Goal: Task Accomplishment & Management: Use online tool/utility

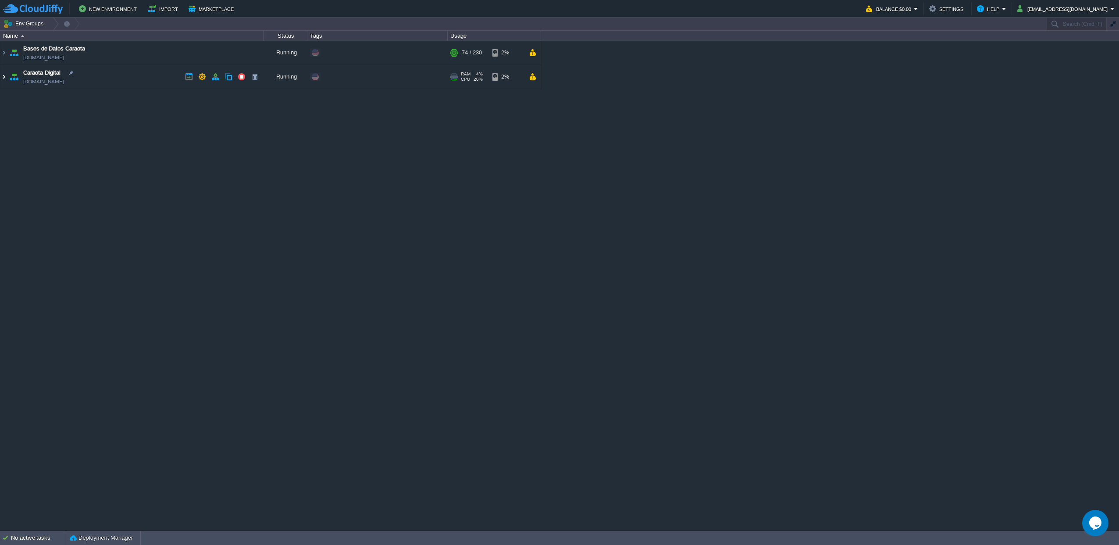
click at [4, 82] on img at bounding box center [3, 77] width 7 height 24
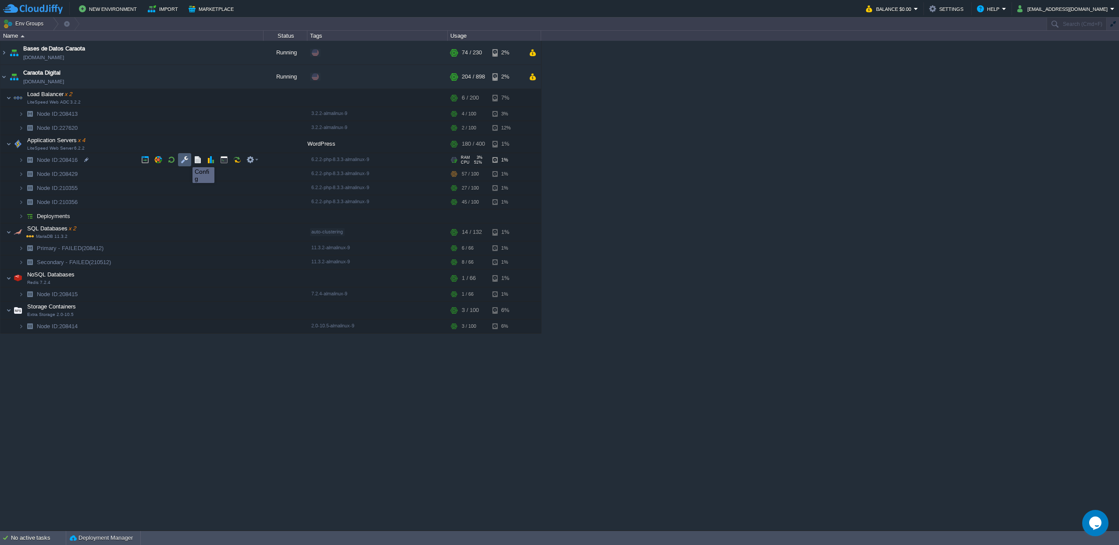
click at [186, 159] on button "button" at bounding box center [185, 160] width 8 height 8
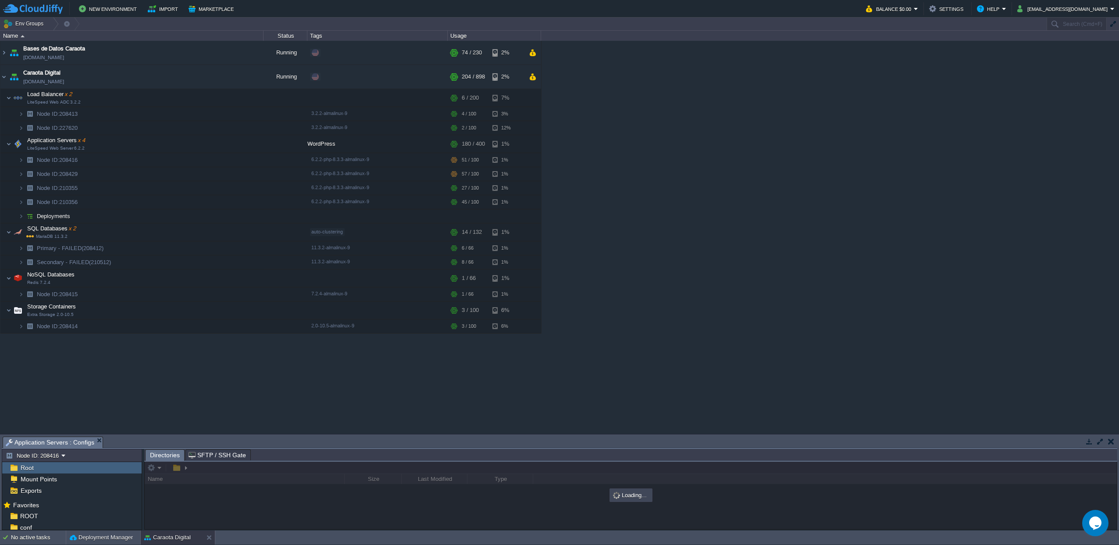
click at [1100, 440] on button "button" at bounding box center [1101, 441] width 8 height 8
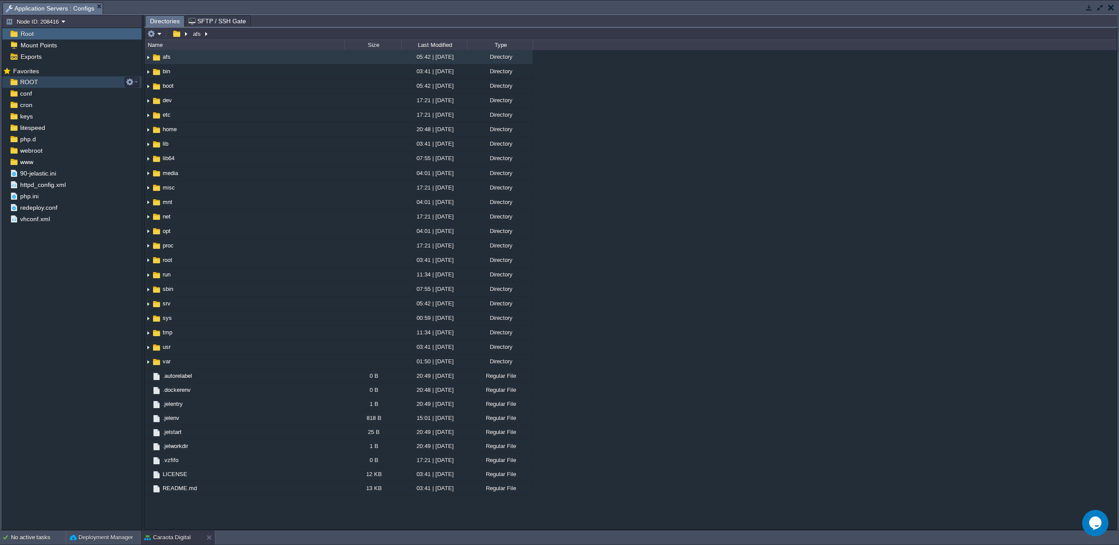
click at [39, 86] on div "ROOT" at bounding box center [71, 81] width 139 height 11
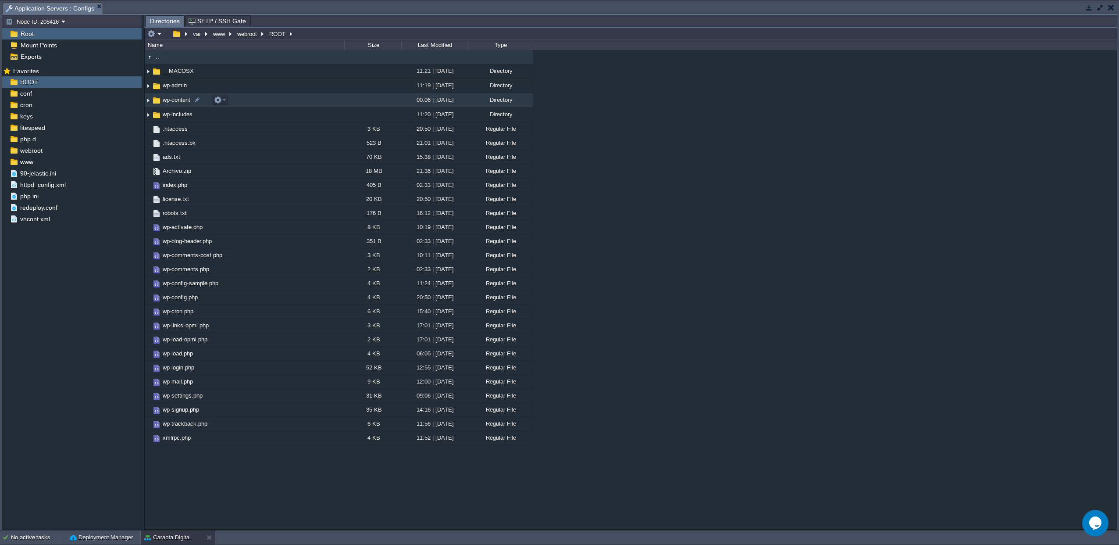
click at [175, 100] on span "wp-content" at bounding box center [176, 99] width 30 height 7
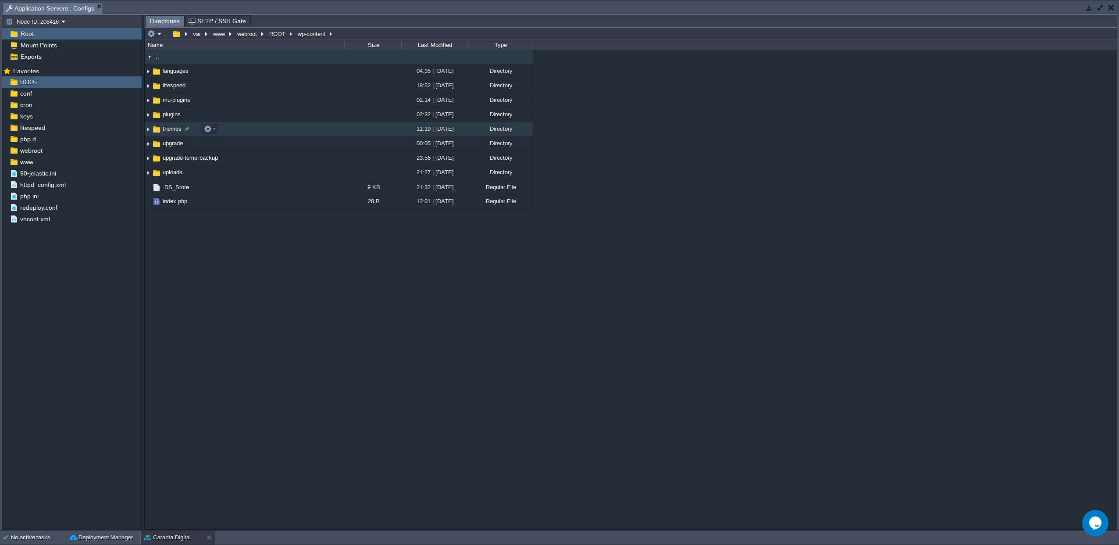
click at [169, 128] on span "themes" at bounding box center [171, 128] width 21 height 7
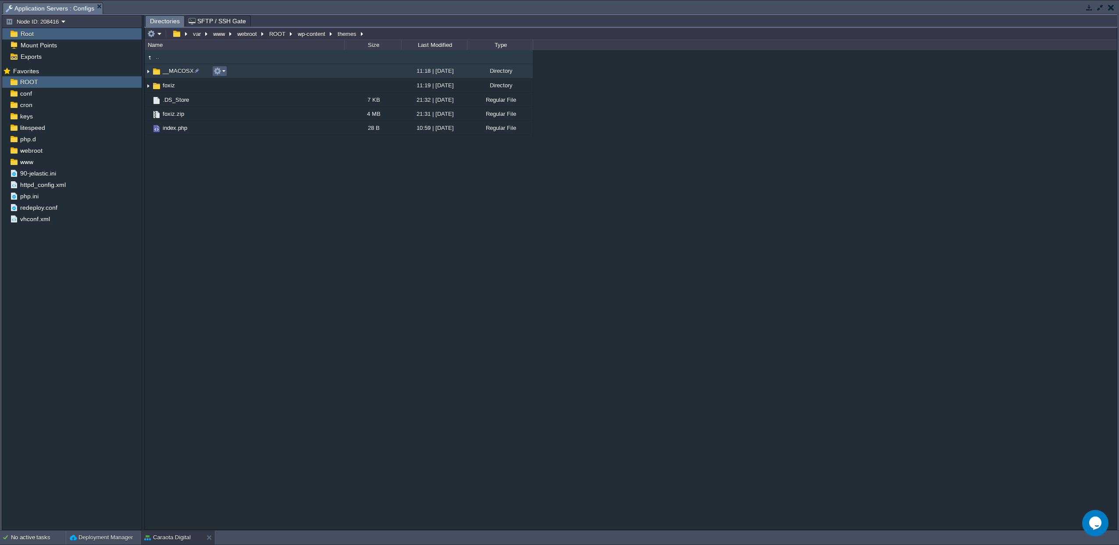
click at [219, 72] on button "button" at bounding box center [218, 71] width 8 height 8
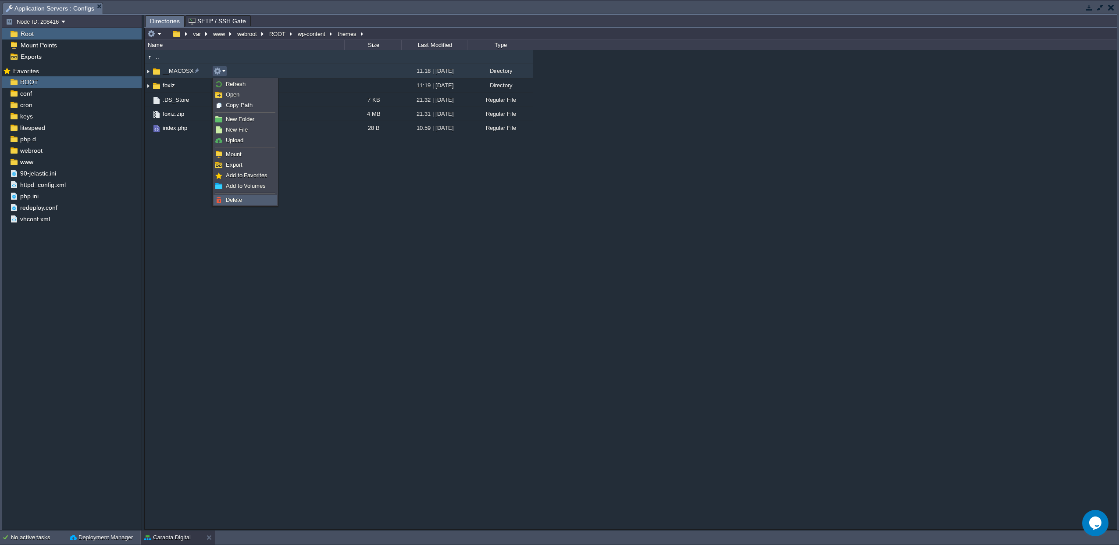
click at [229, 204] on link "Delete" at bounding box center [245, 200] width 63 height 10
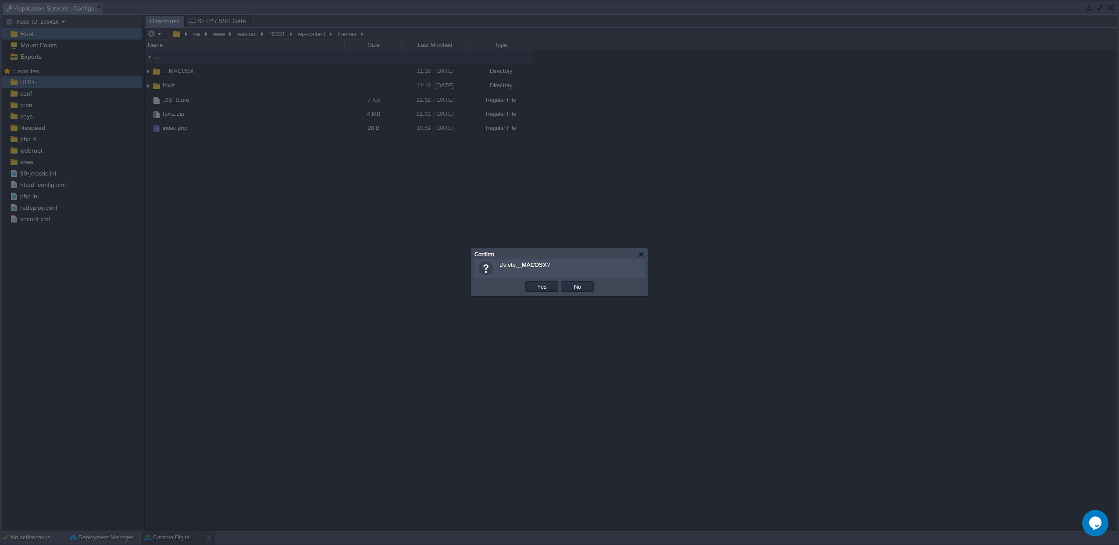
click at [548, 292] on td "Yes" at bounding box center [542, 286] width 36 height 13
click at [545, 290] on button "Yes" at bounding box center [542, 286] width 15 height 8
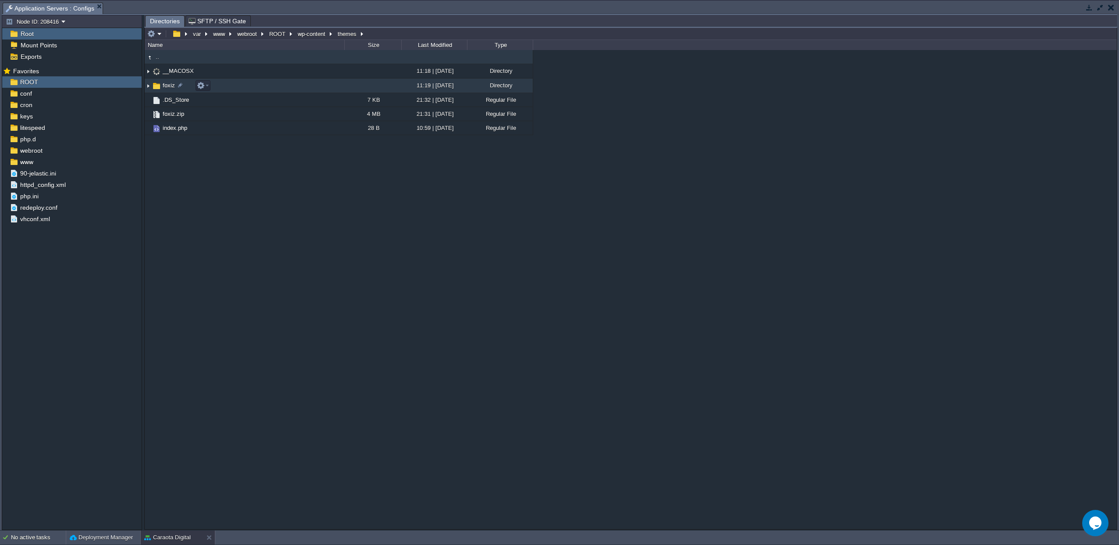
click at [245, 86] on td "foxiz" at bounding box center [245, 86] width 200 height 14
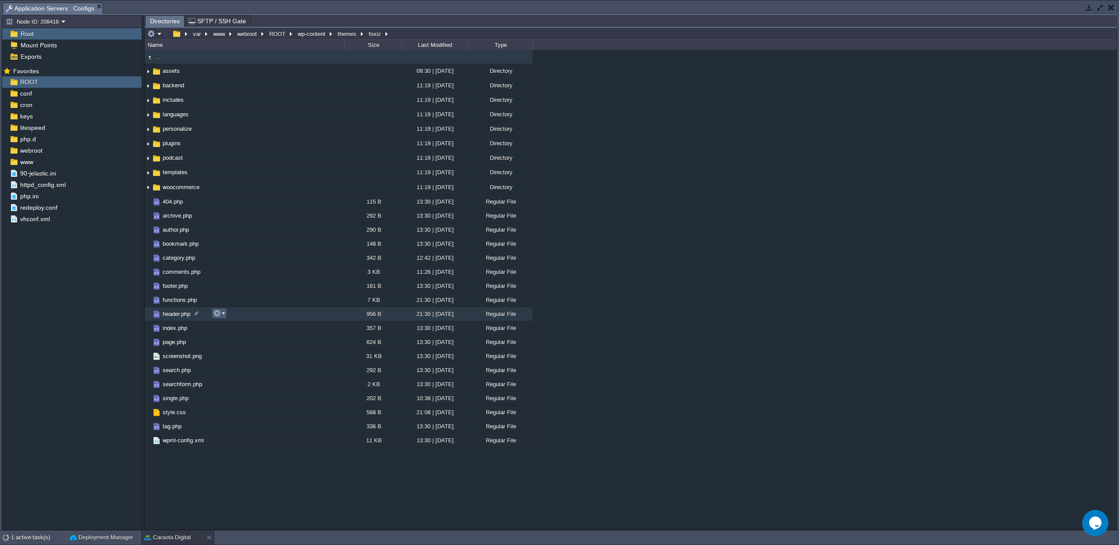
click at [218, 315] on button "button" at bounding box center [217, 313] width 8 height 8
click at [233, 329] on span "Open" at bounding box center [232, 326] width 14 height 7
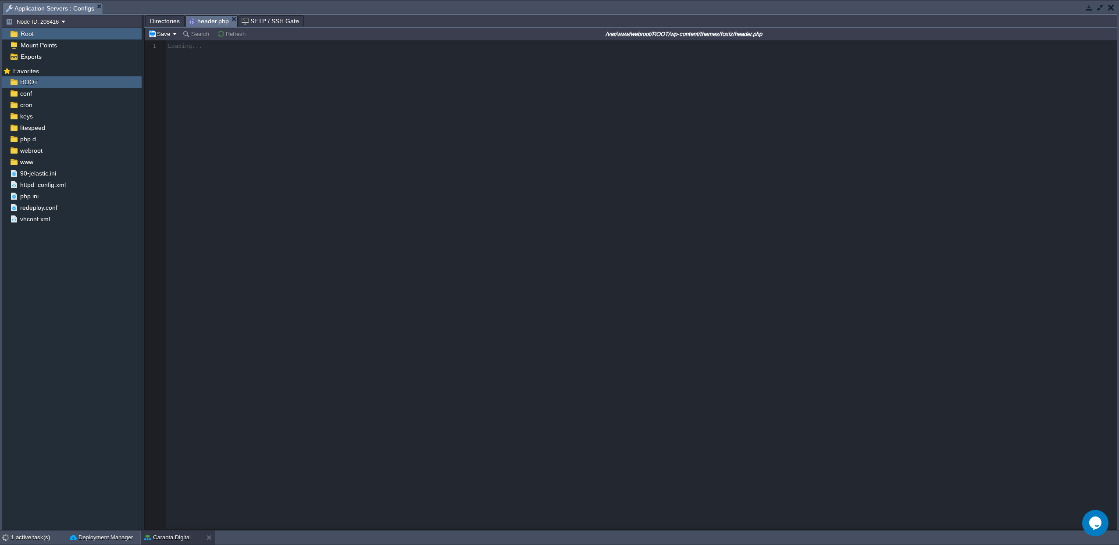
scroll to position [3, 0]
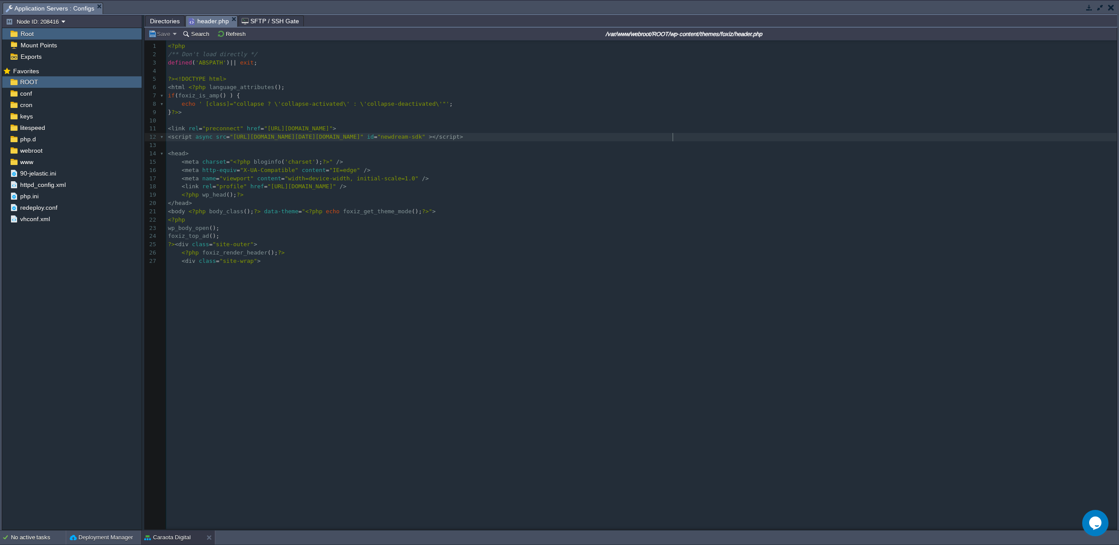
click at [672, 139] on div "27 1 <?php 2 /** Don't load directly */ 3 defined ( 'ABSPATH' ) || exit ; 4 ​ 5…" at bounding box center [643, 153] width 954 height 223
click at [303, 142] on pre "​" at bounding box center [643, 145] width 954 height 8
drag, startPoint x: 233, startPoint y: 138, endPoint x: 561, endPoint y: 140, distance: 328.1
type textarea "[URL][DOMAIN_NAME][DATE][DOMAIN_NAME]"
click at [246, 148] on pre "​" at bounding box center [643, 145] width 954 height 8
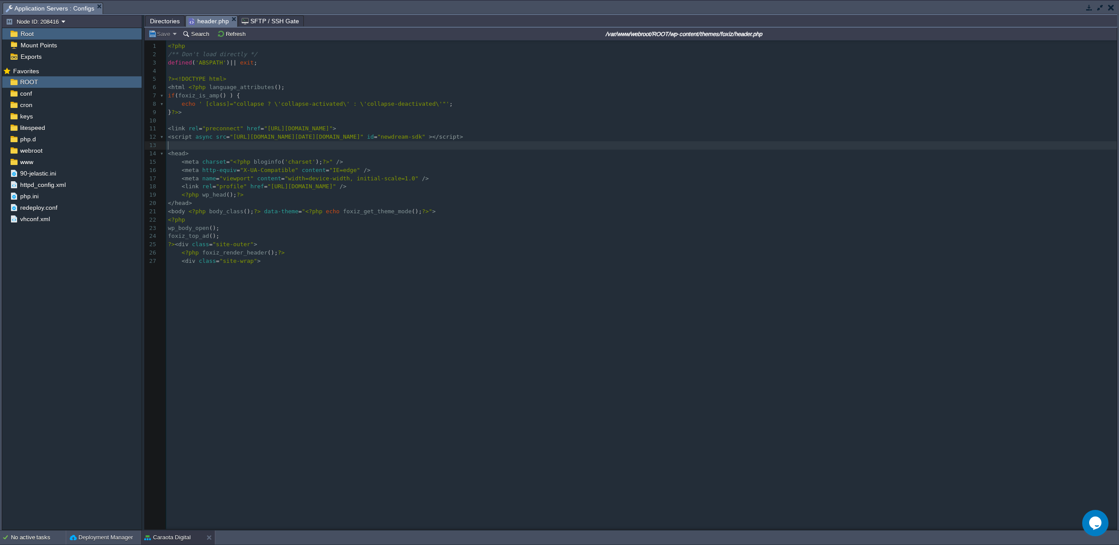
click at [1086, 11] on button "button" at bounding box center [1090, 8] width 8 height 8
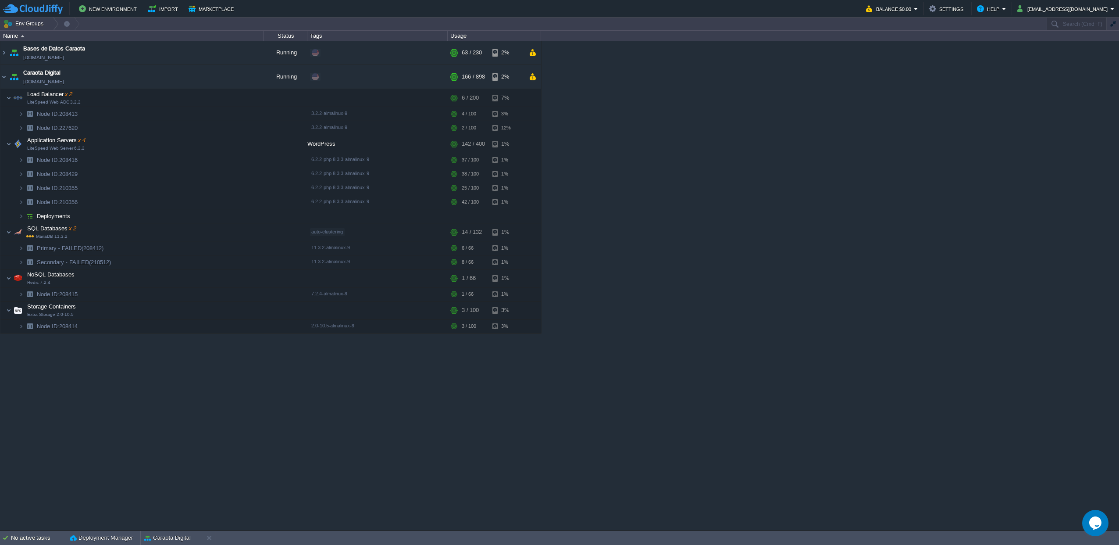
click at [168, 539] on button "Caraota Digital" at bounding box center [167, 537] width 46 height 9
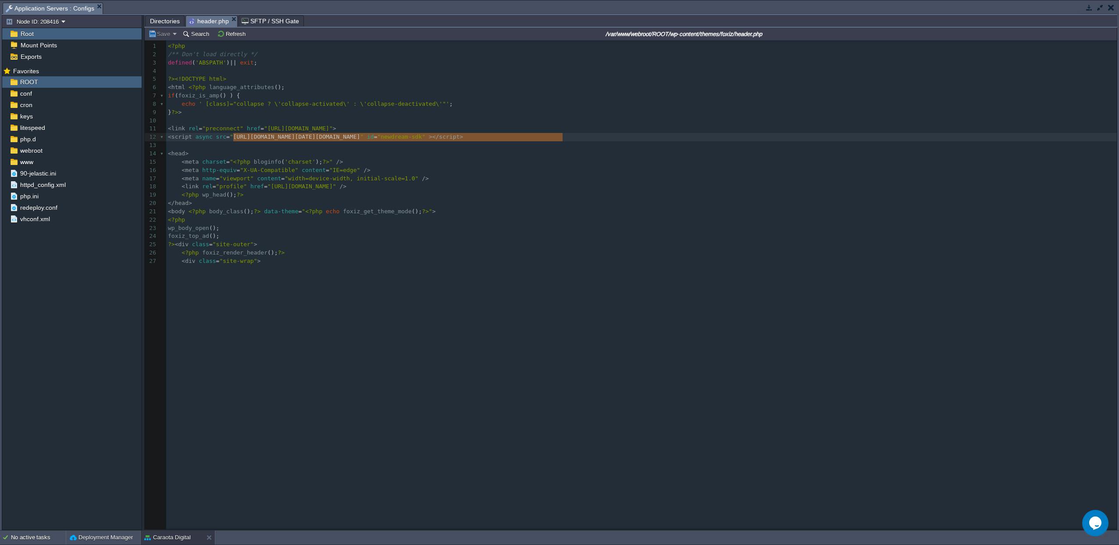
drag, startPoint x: 563, startPoint y: 138, endPoint x: 233, endPoint y: 139, distance: 329.9
type textarea "[URL][DOMAIN_NAME][DATE][DOMAIN_NAME]"
